Goal: Information Seeking & Learning: Learn about a topic

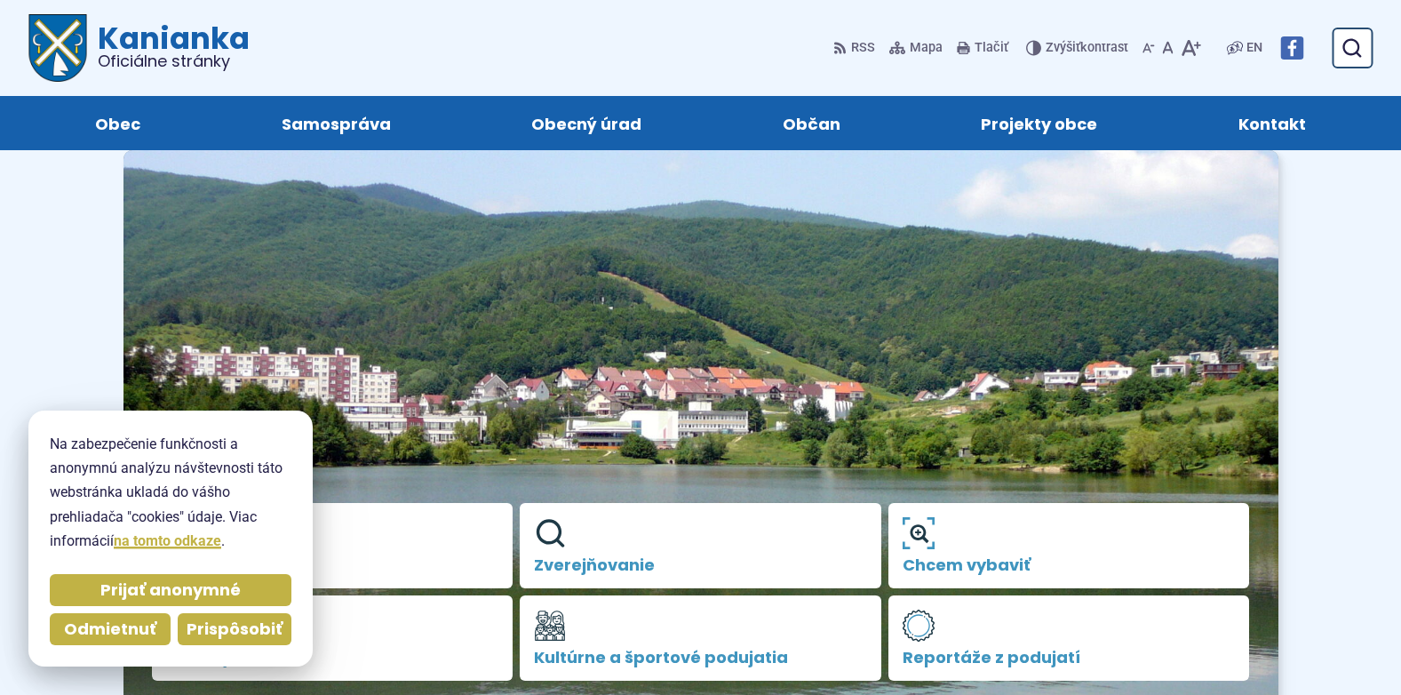
click at [216, 626] on span "Prispôsobiť" at bounding box center [235, 629] width 96 height 20
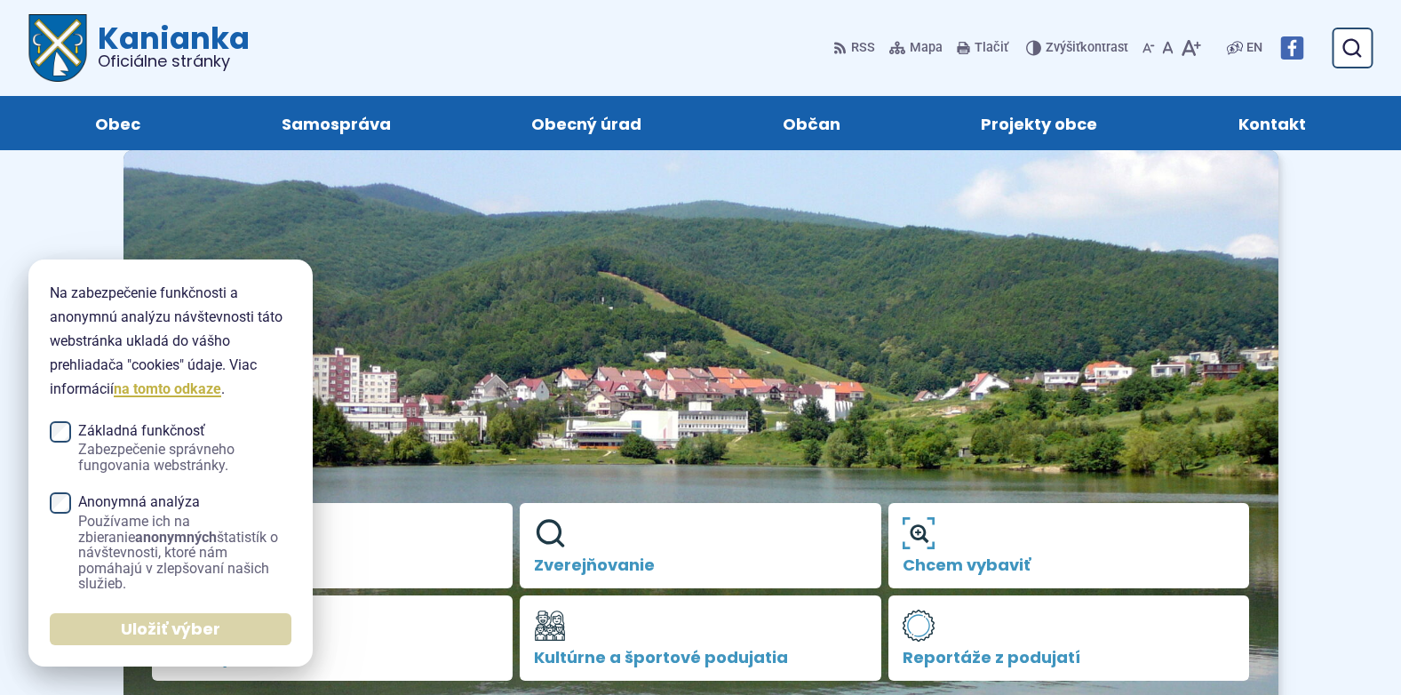
click at [157, 628] on span "Uložiť výber" at bounding box center [170, 629] width 99 height 20
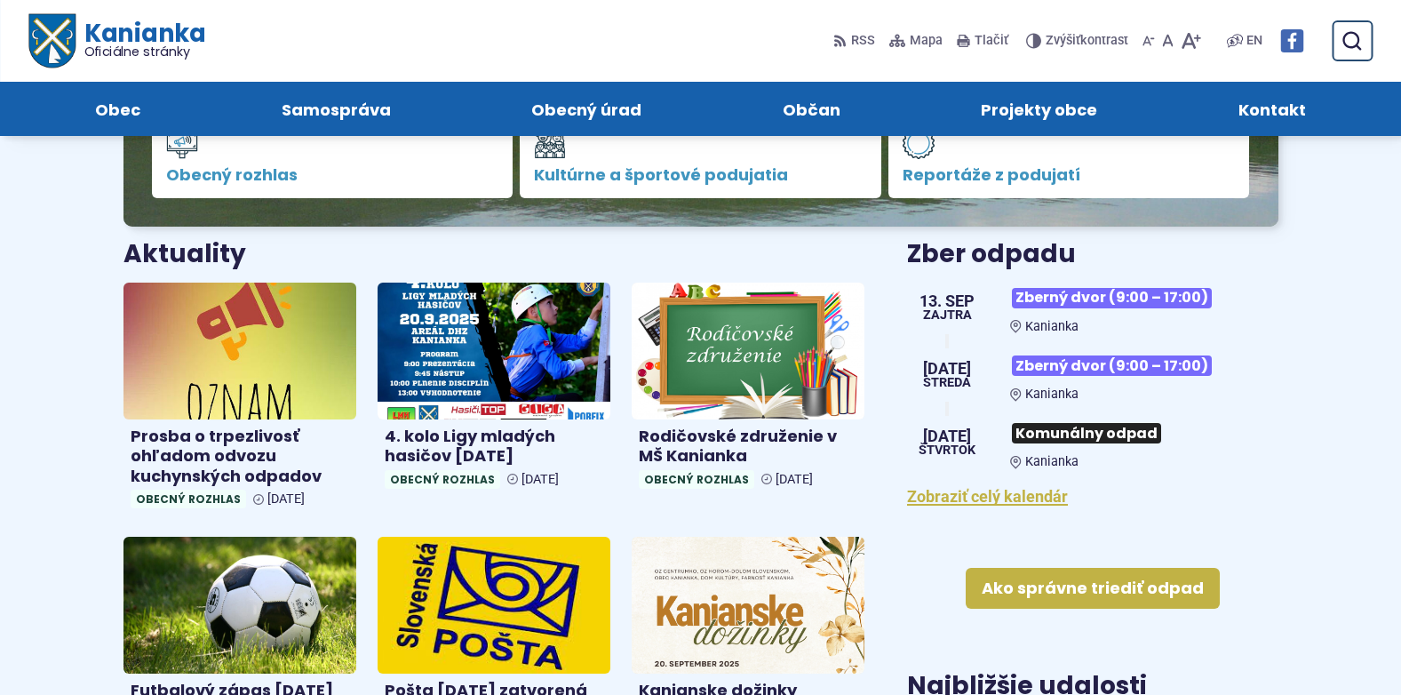
scroll to position [355, 0]
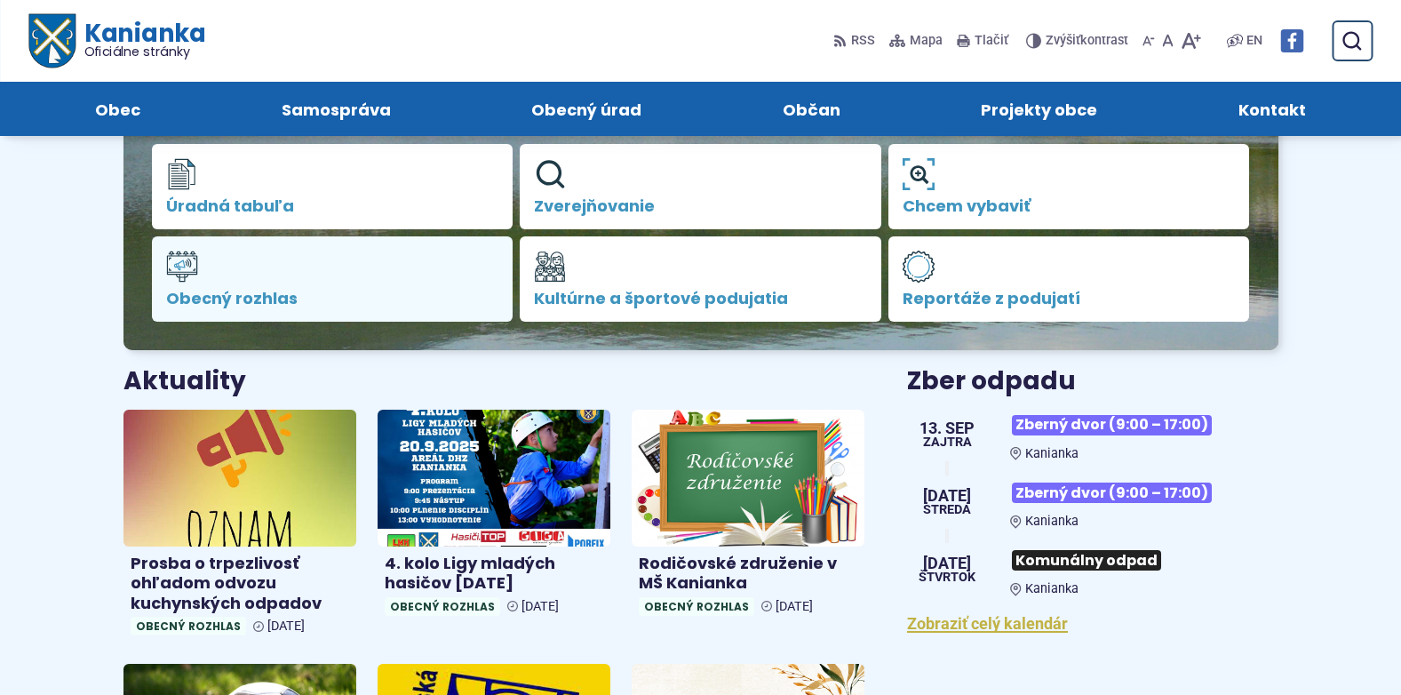
click at [238, 296] on span "Obecný rozhlas" at bounding box center [332, 299] width 333 height 18
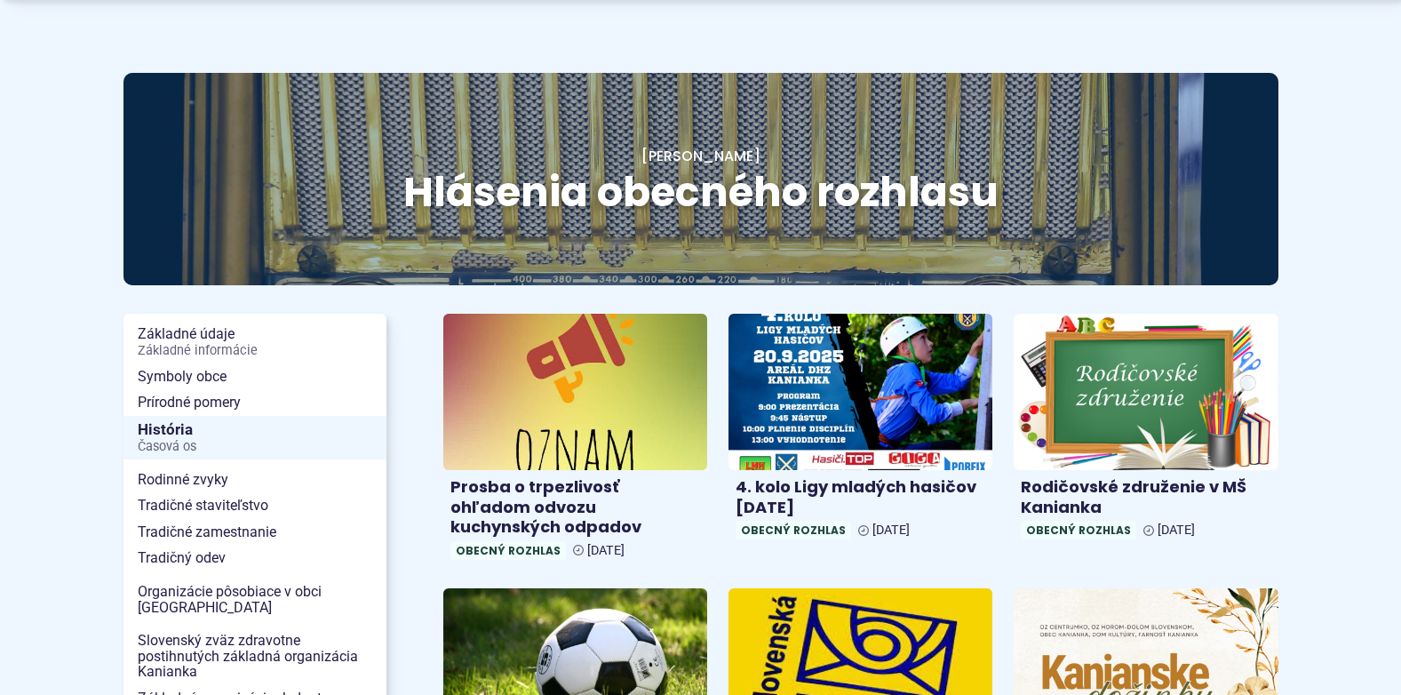
scroll to position [267, 0]
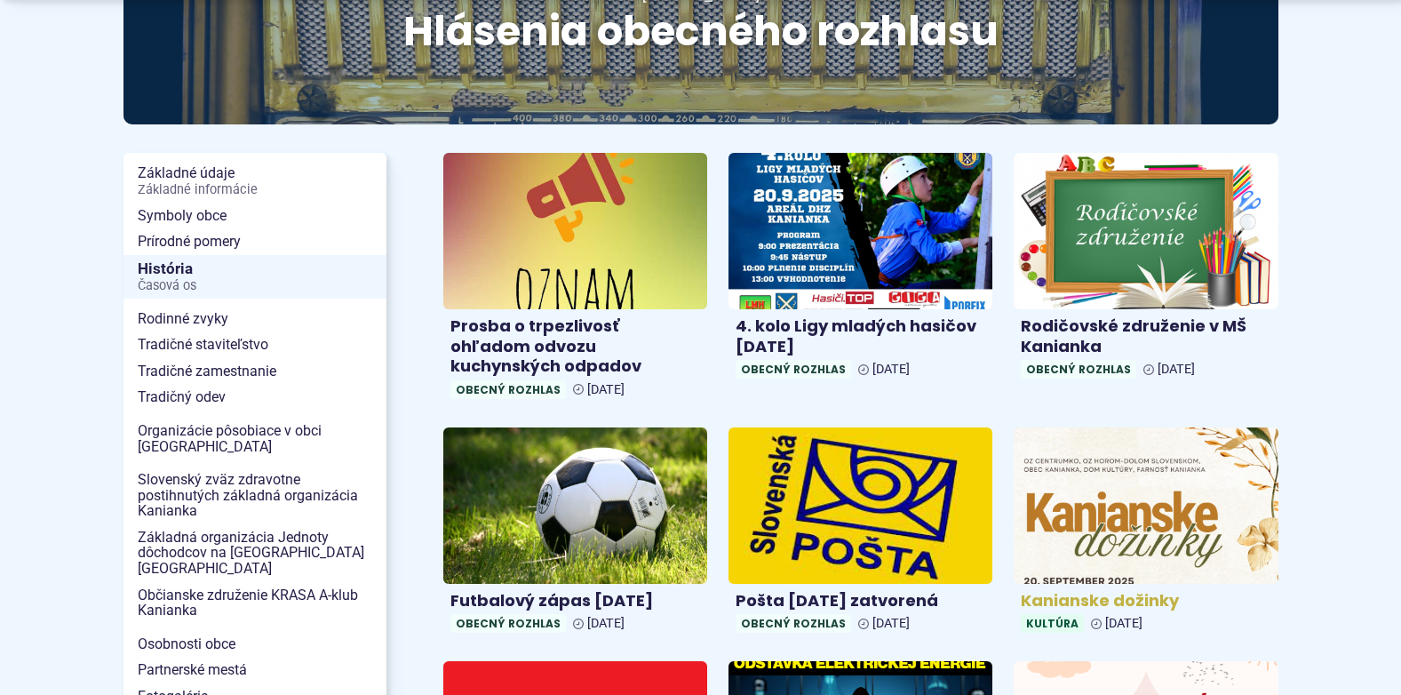
click at [1134, 599] on h4 "Kanianske dožinky" at bounding box center [1146, 601] width 250 height 20
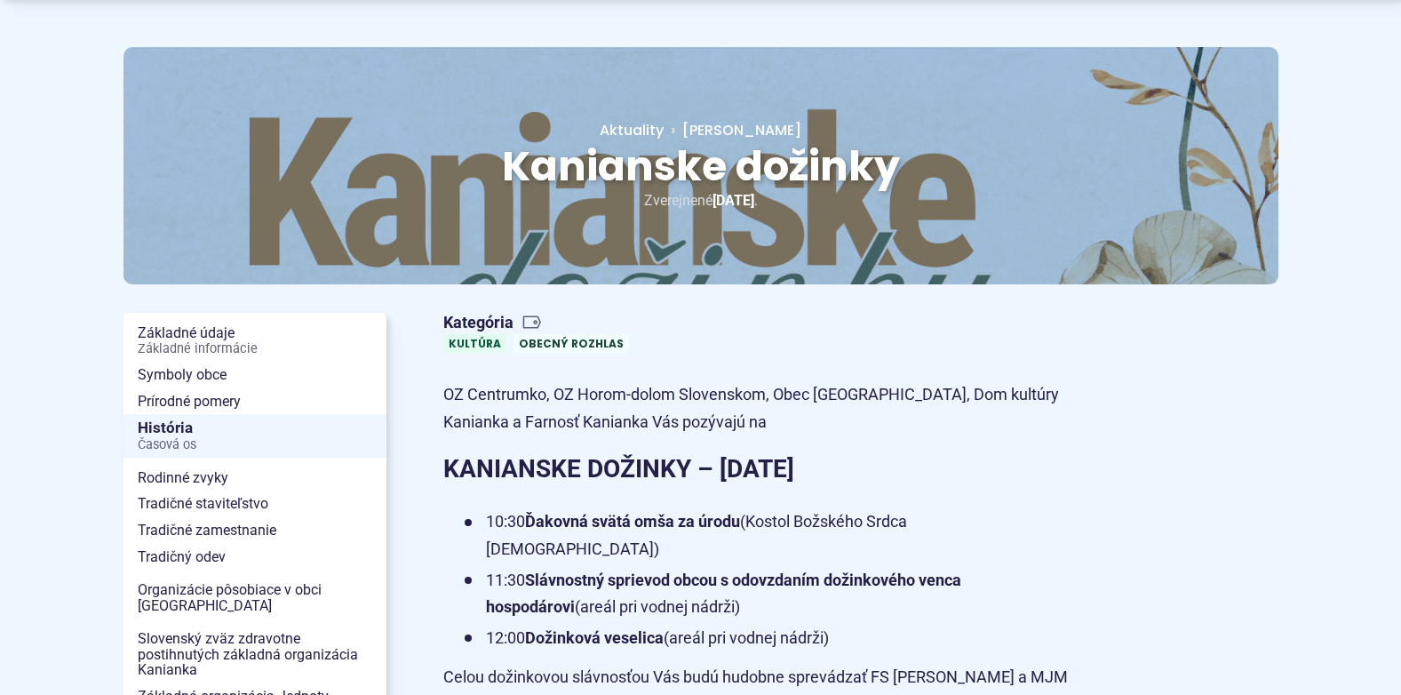
scroll to position [89, 0]
